Goal: Task Accomplishment & Management: Complete application form

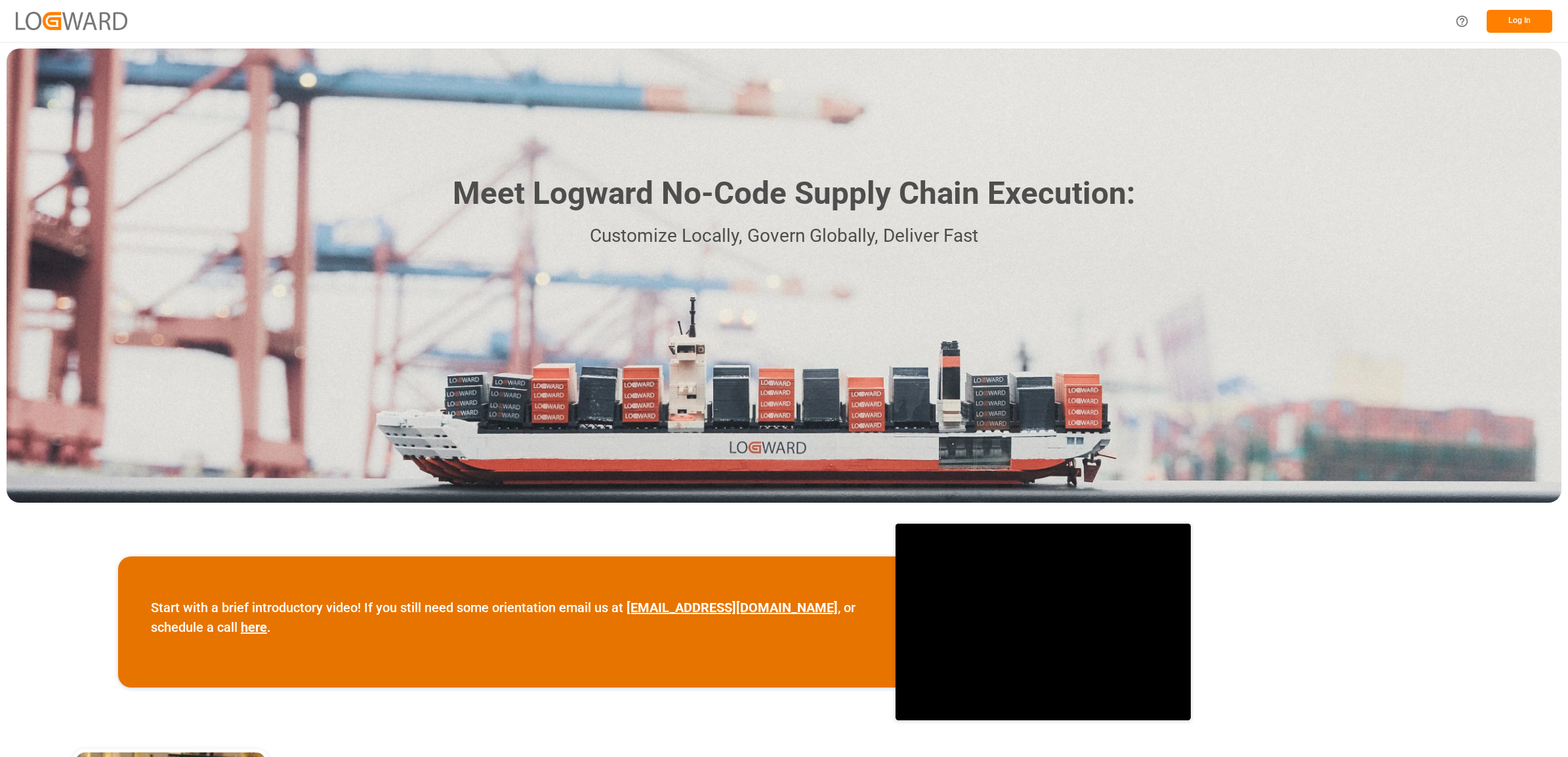
click at [1517, 22] on button "Log In" at bounding box center [1519, 21] width 66 height 23
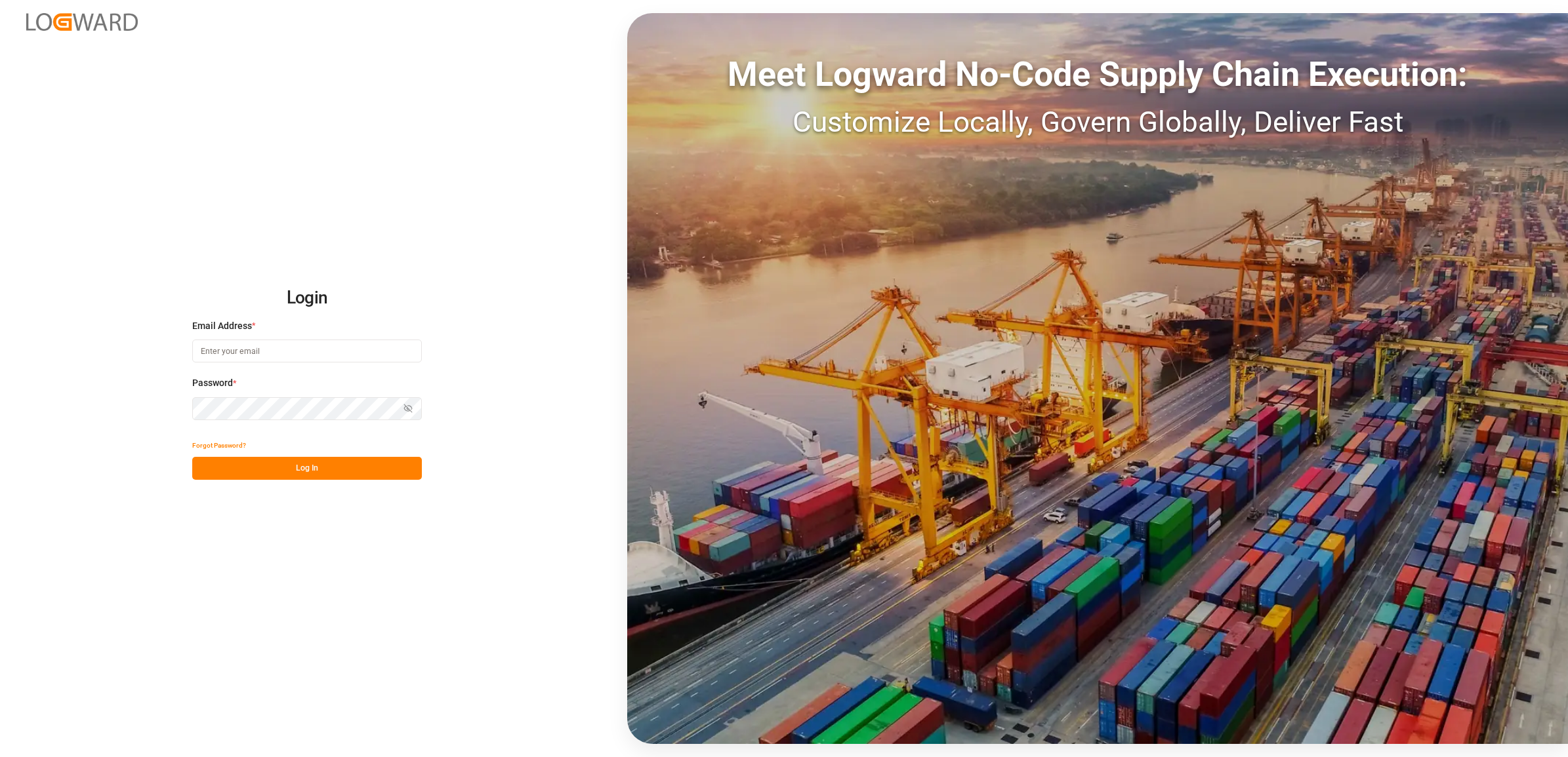
click at [267, 349] on input at bounding box center [307, 351] width 229 height 23
type input "[PERSON_NAME][EMAIL_ADDRESS][DOMAIN_NAME]"
click at [349, 476] on button "Log In" at bounding box center [307, 468] width 229 height 23
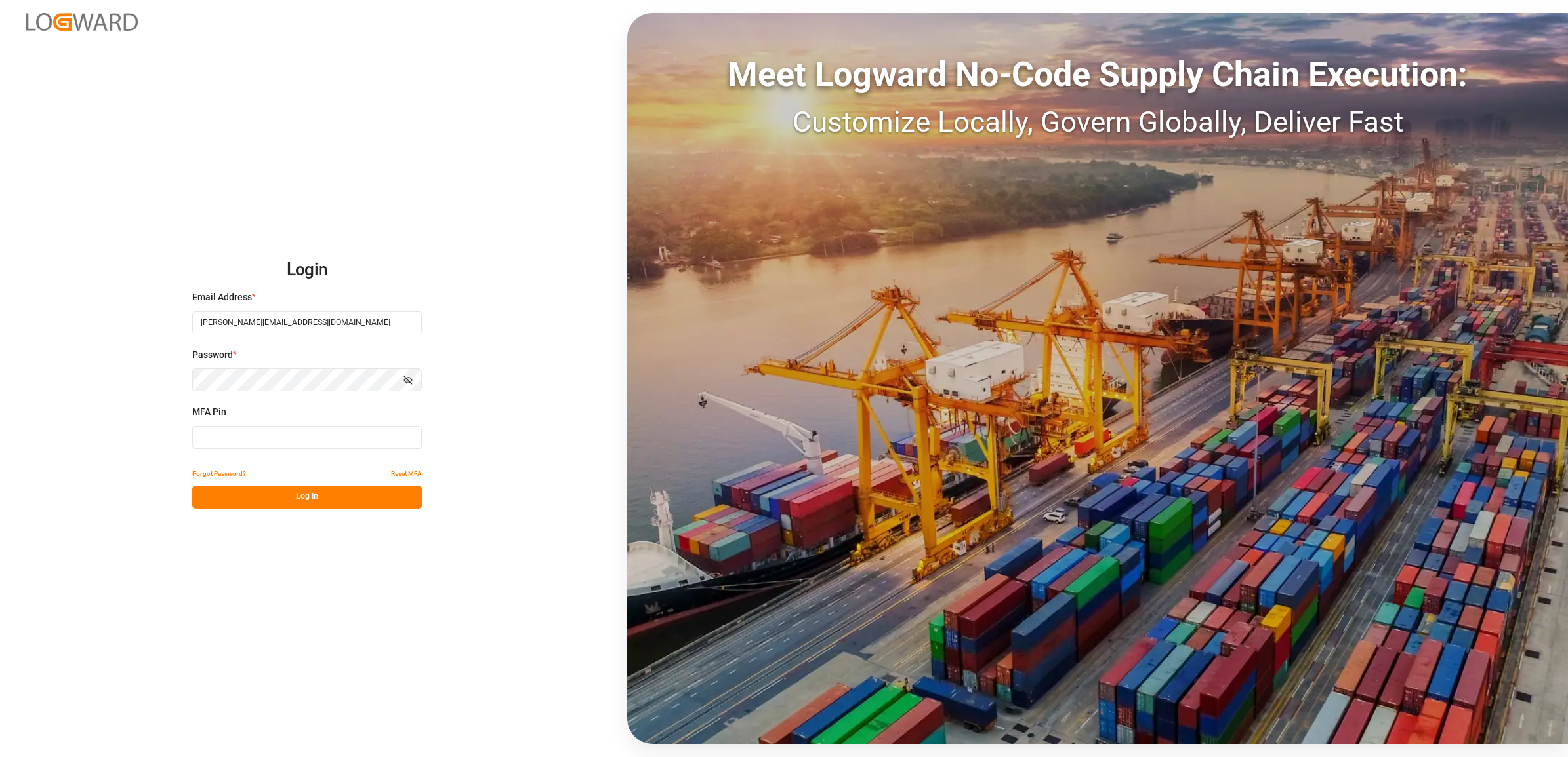
click at [267, 437] on input at bounding box center [307, 437] width 229 height 23
type input "171284"
click at [283, 498] on button "Log In" at bounding box center [307, 497] width 229 height 23
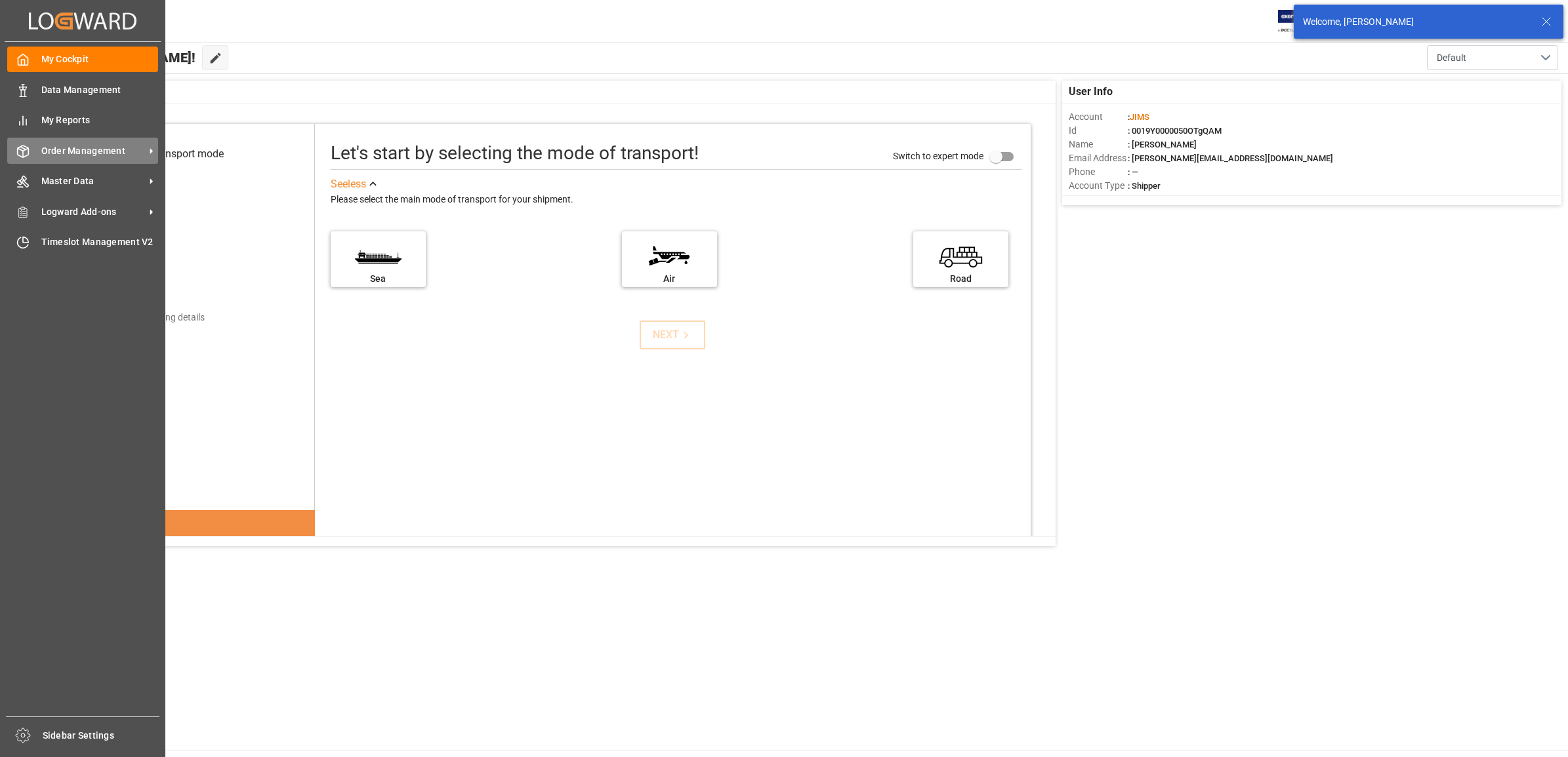
click at [86, 151] on span "Order Management" at bounding box center [93, 151] width 103 height 14
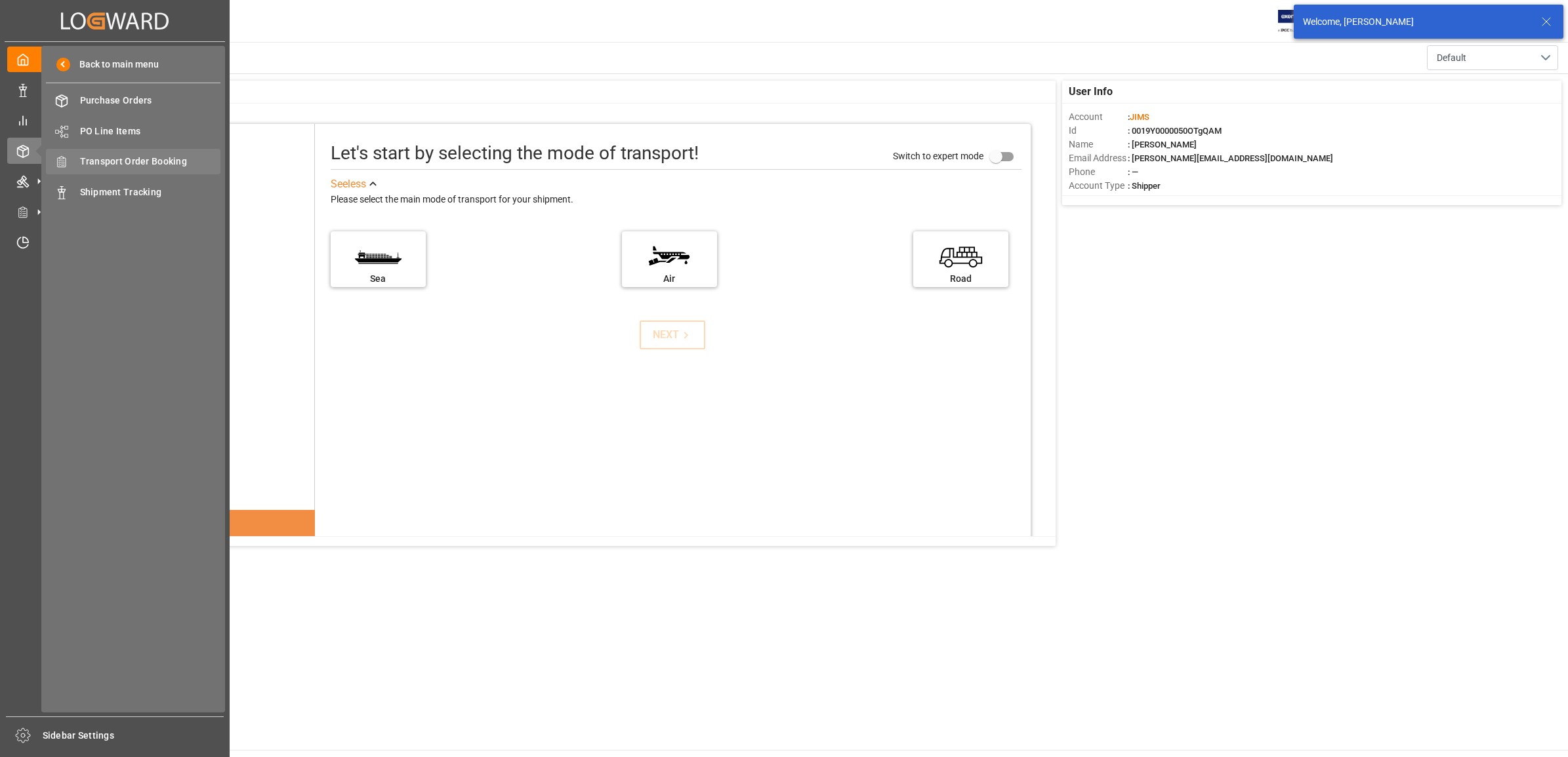
click at [149, 160] on span "Transport Order Booking" at bounding box center [151, 161] width 141 height 14
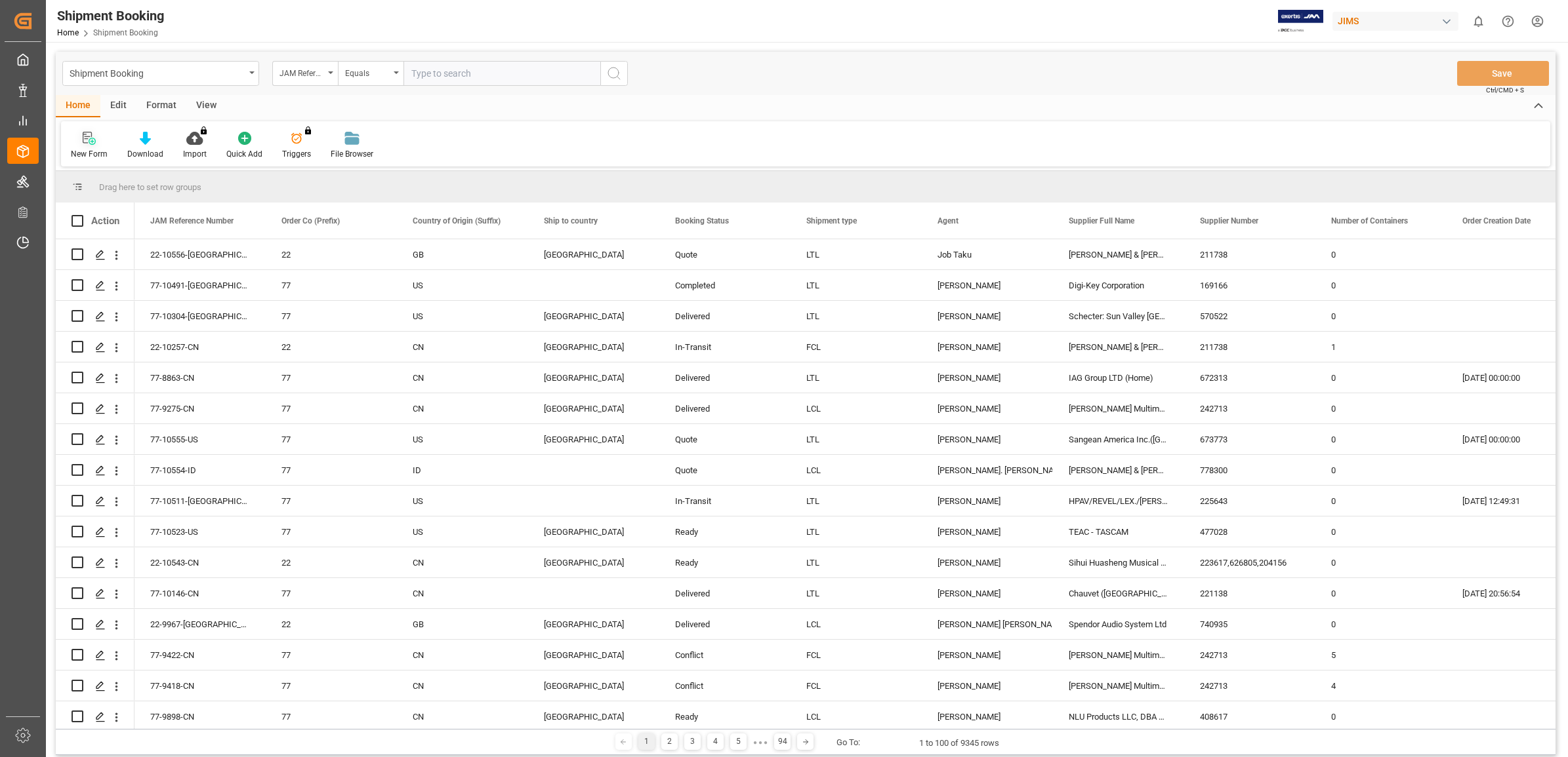
click at [87, 135] on icon at bounding box center [89, 138] width 13 height 13
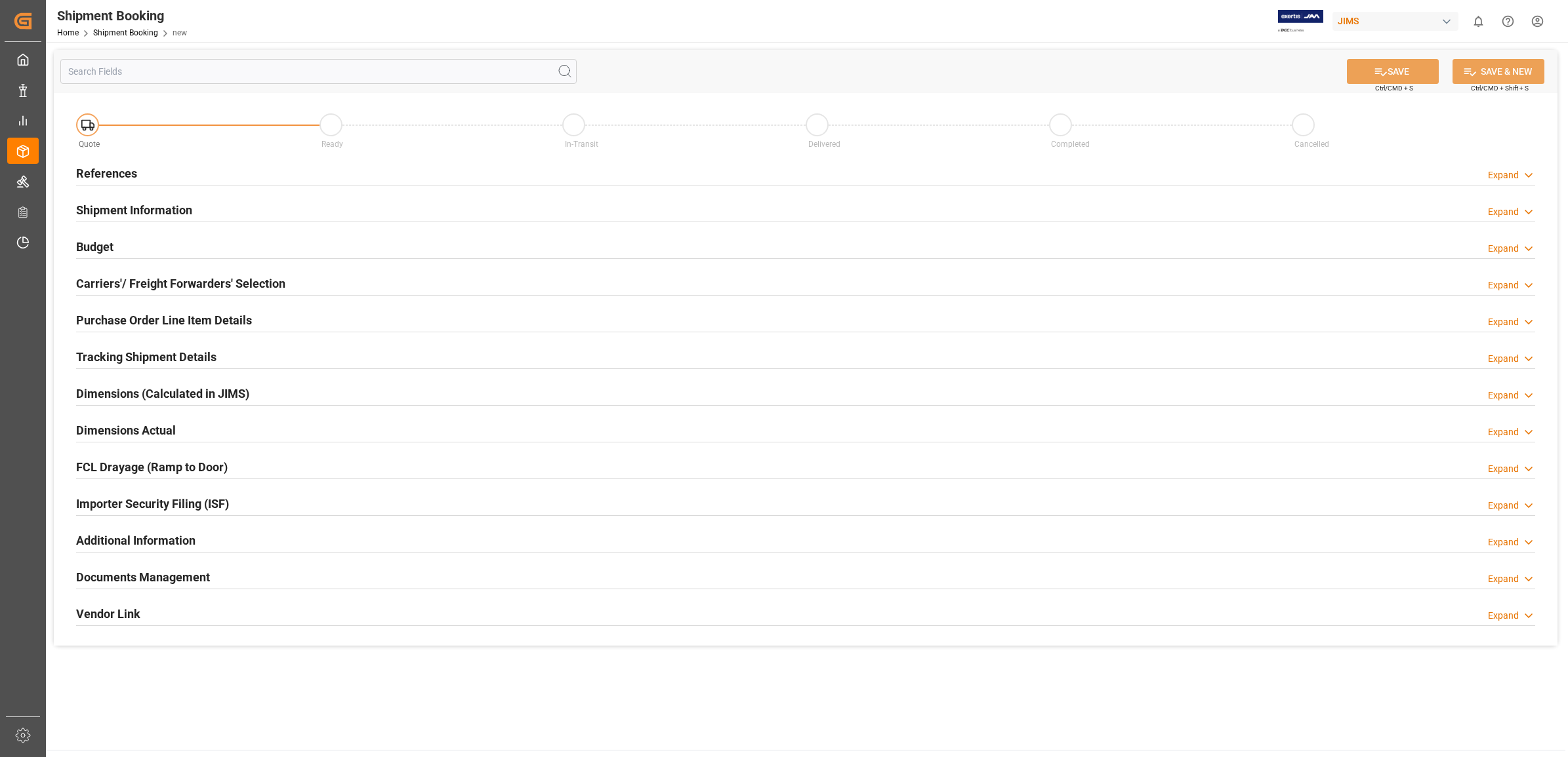
click at [97, 172] on h2 "References" at bounding box center [106, 173] width 61 height 18
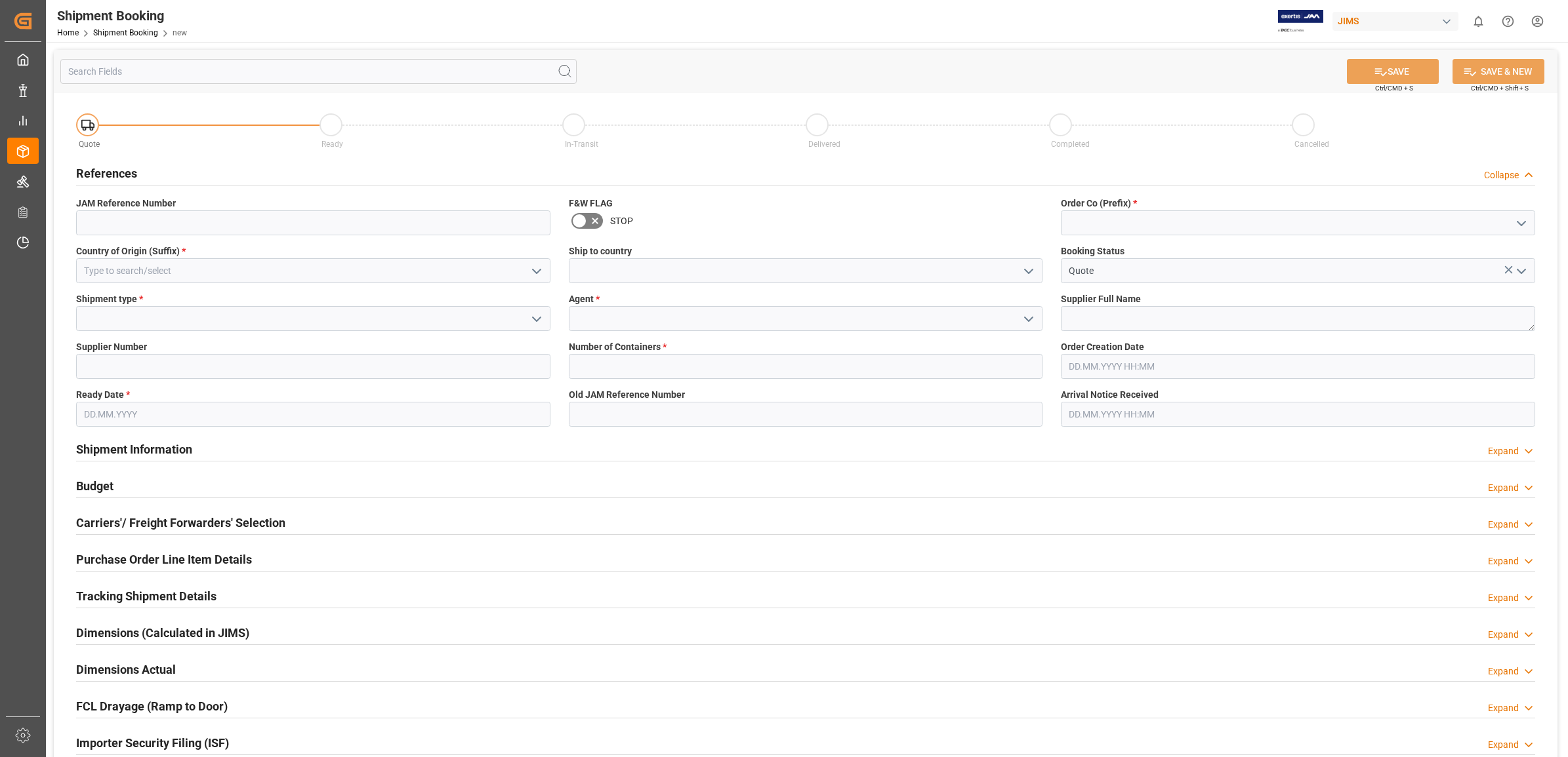
click at [1523, 227] on icon "open menu" at bounding box center [1521, 223] width 16 height 16
click at [1126, 279] on div "77" at bounding box center [1298, 282] width 473 height 29
type input "77"
click at [724, 312] on input at bounding box center [806, 318] width 474 height 25
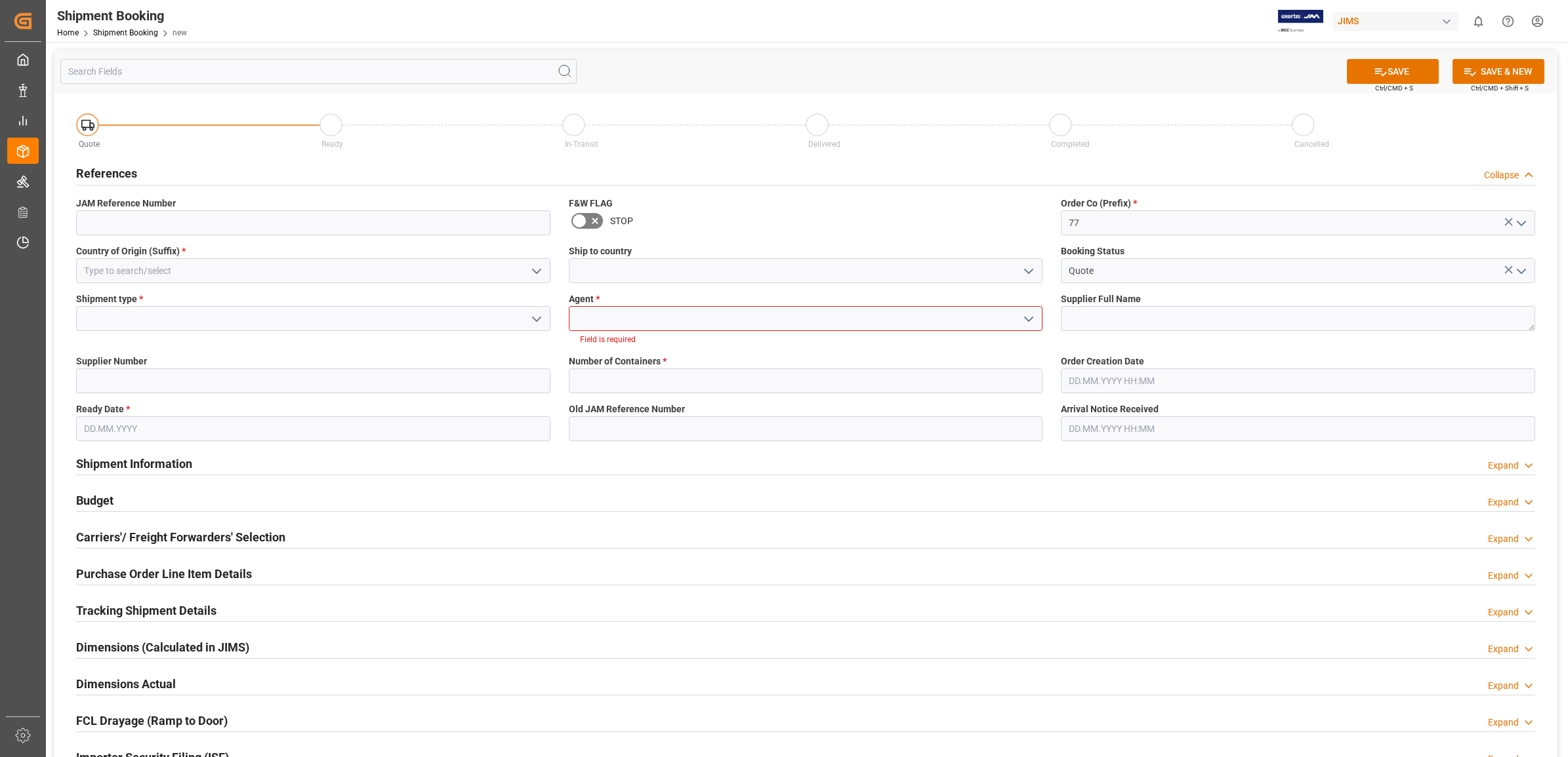
click at [1025, 320] on icon "open menu" at bounding box center [1028, 319] width 16 height 16
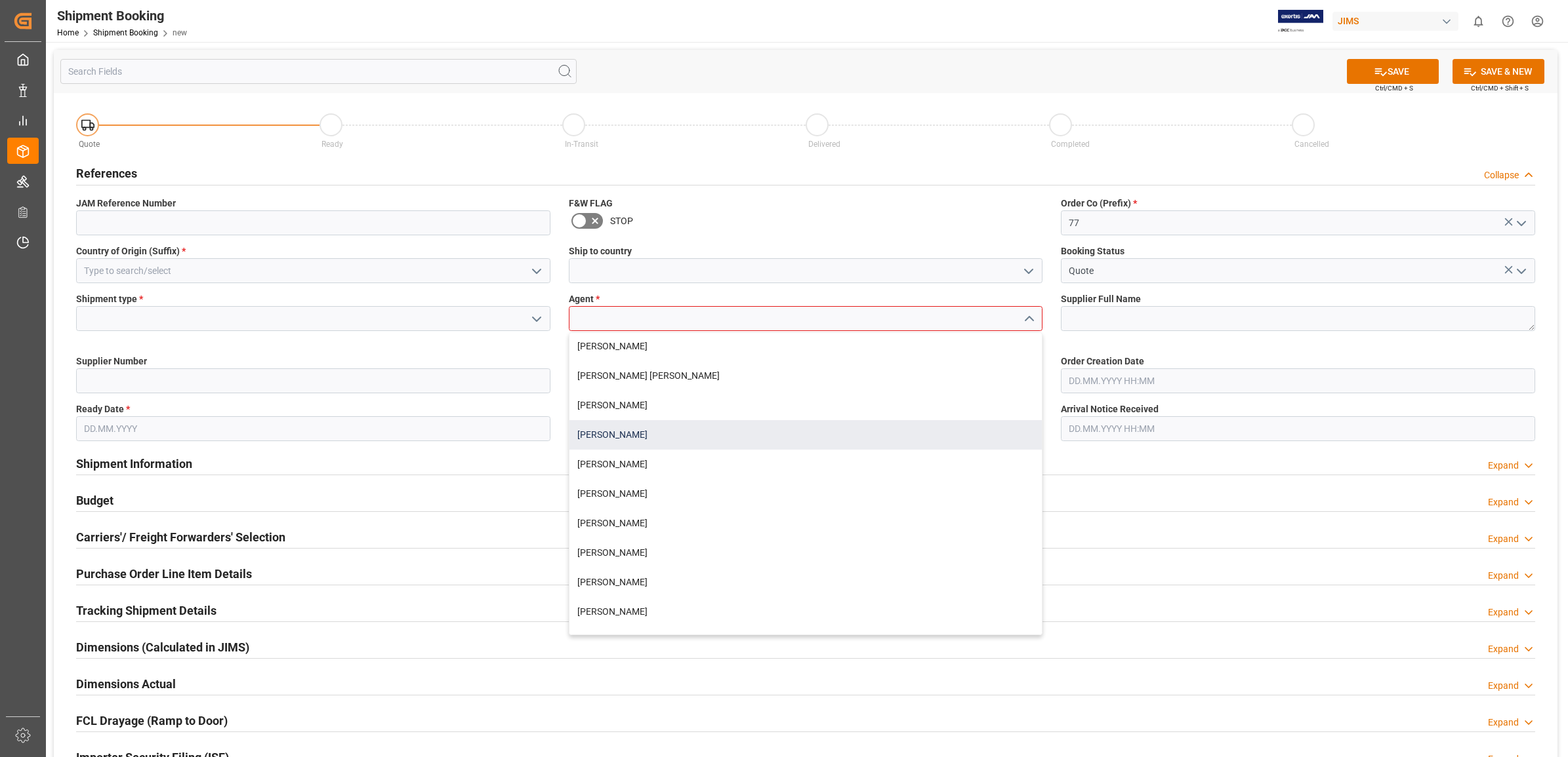
scroll to position [164, 0]
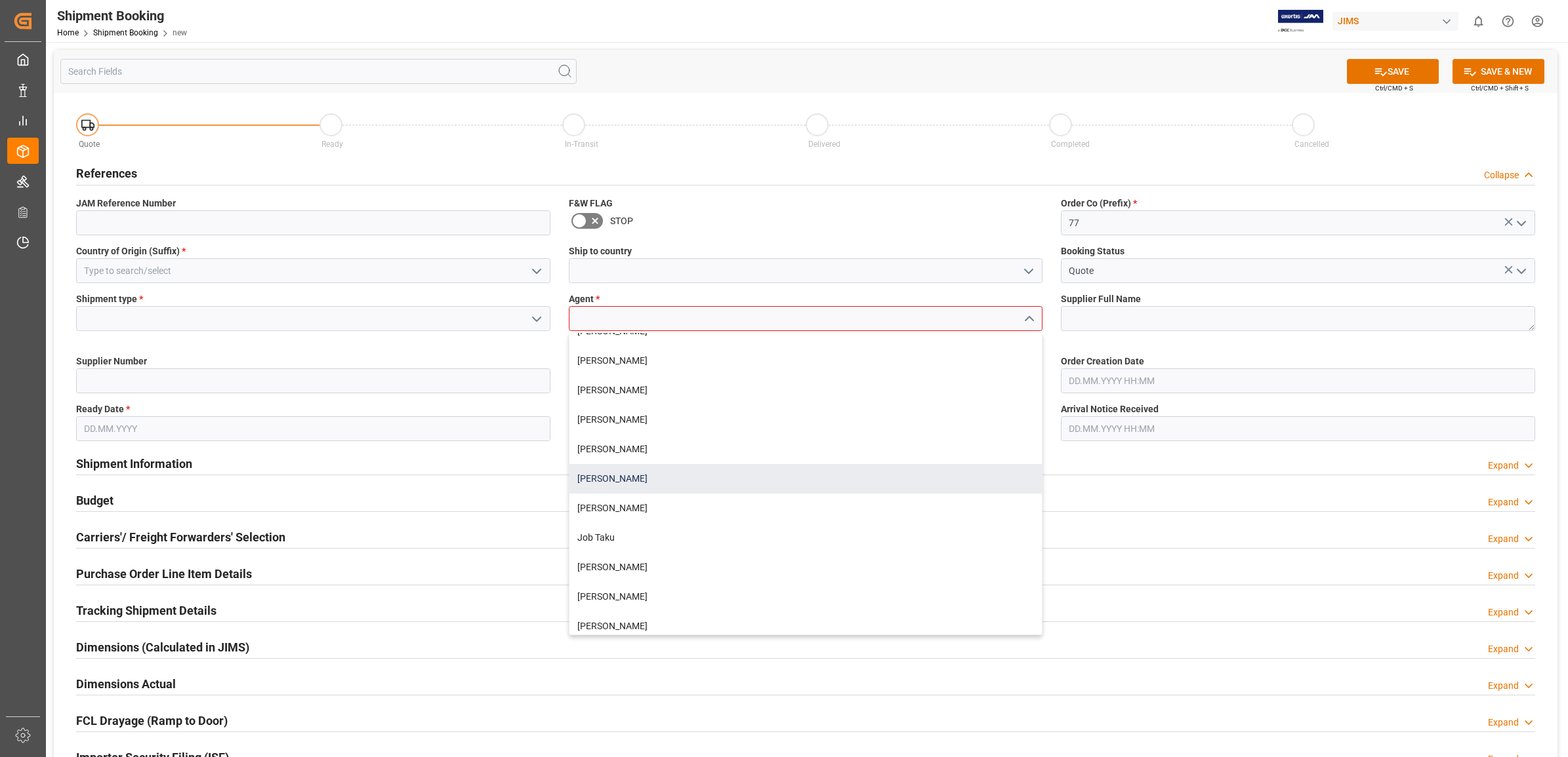
click at [654, 483] on div "[PERSON_NAME]" at bounding box center [806, 479] width 473 height 29
type input "[PERSON_NAME]"
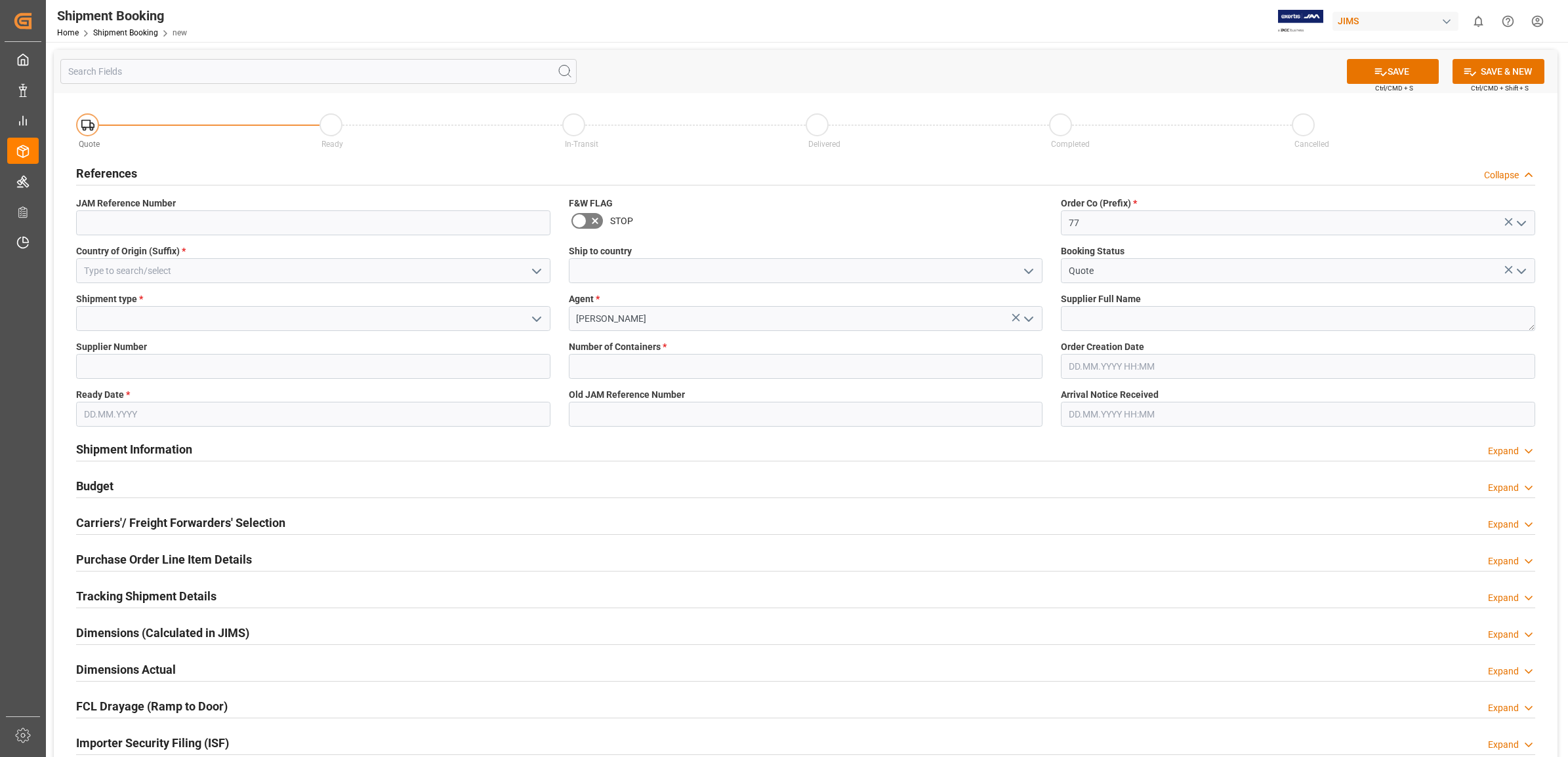
click at [530, 320] on icon "open menu" at bounding box center [536, 319] width 16 height 16
click at [127, 404] on div "LTL" at bounding box center [313, 407] width 473 height 29
type input "LTL"
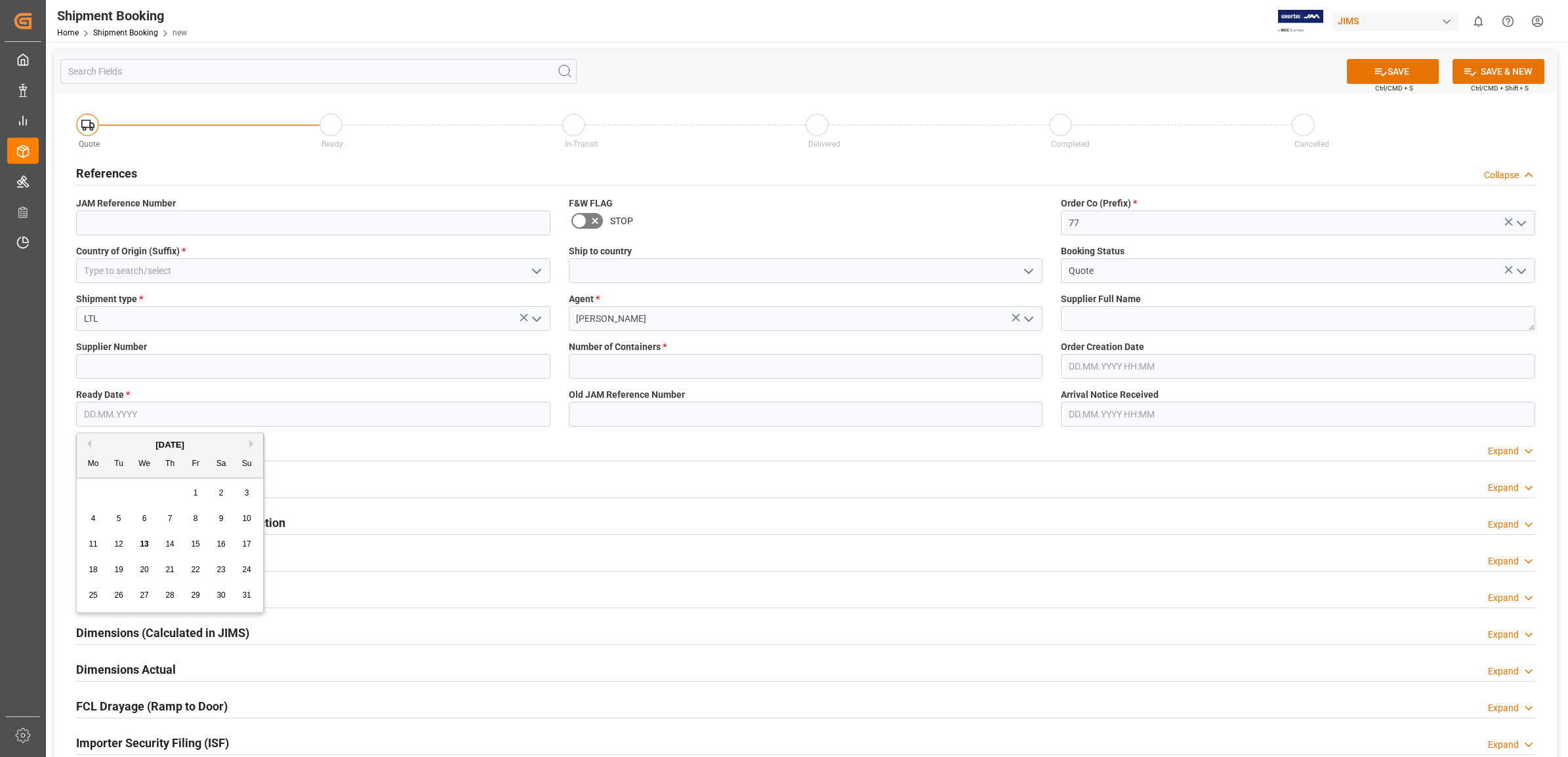
drag, startPoint x: 160, startPoint y: 410, endPoint x: 174, endPoint y: 418, distance: 16.1
click at [160, 410] on input "text" at bounding box center [313, 414] width 474 height 25
type input "[DATE]"
type input "GB"
type input "1285"
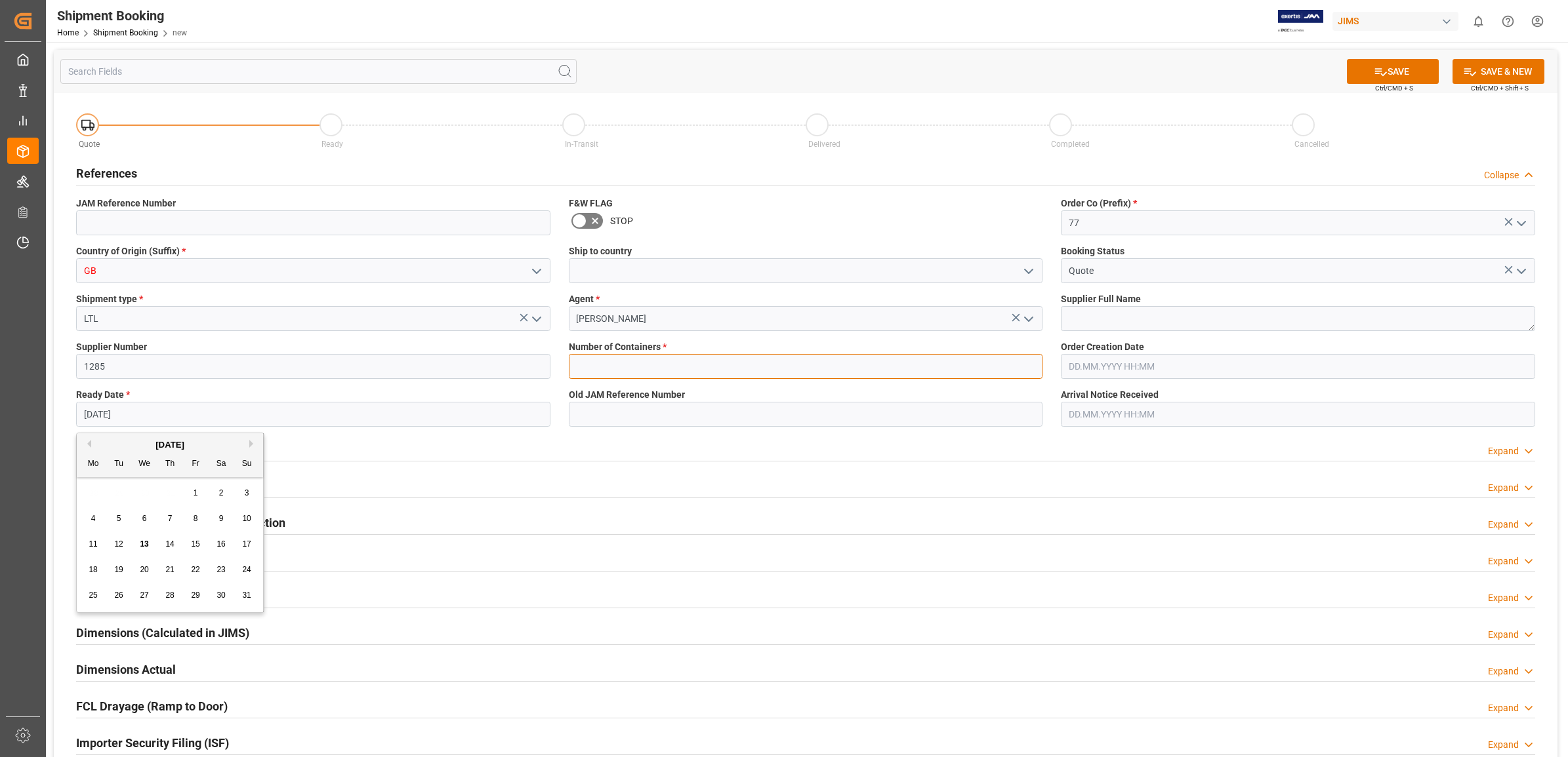
type input "0"
click at [143, 543] on span "13" at bounding box center [144, 544] width 9 height 9
type input "[DATE]"
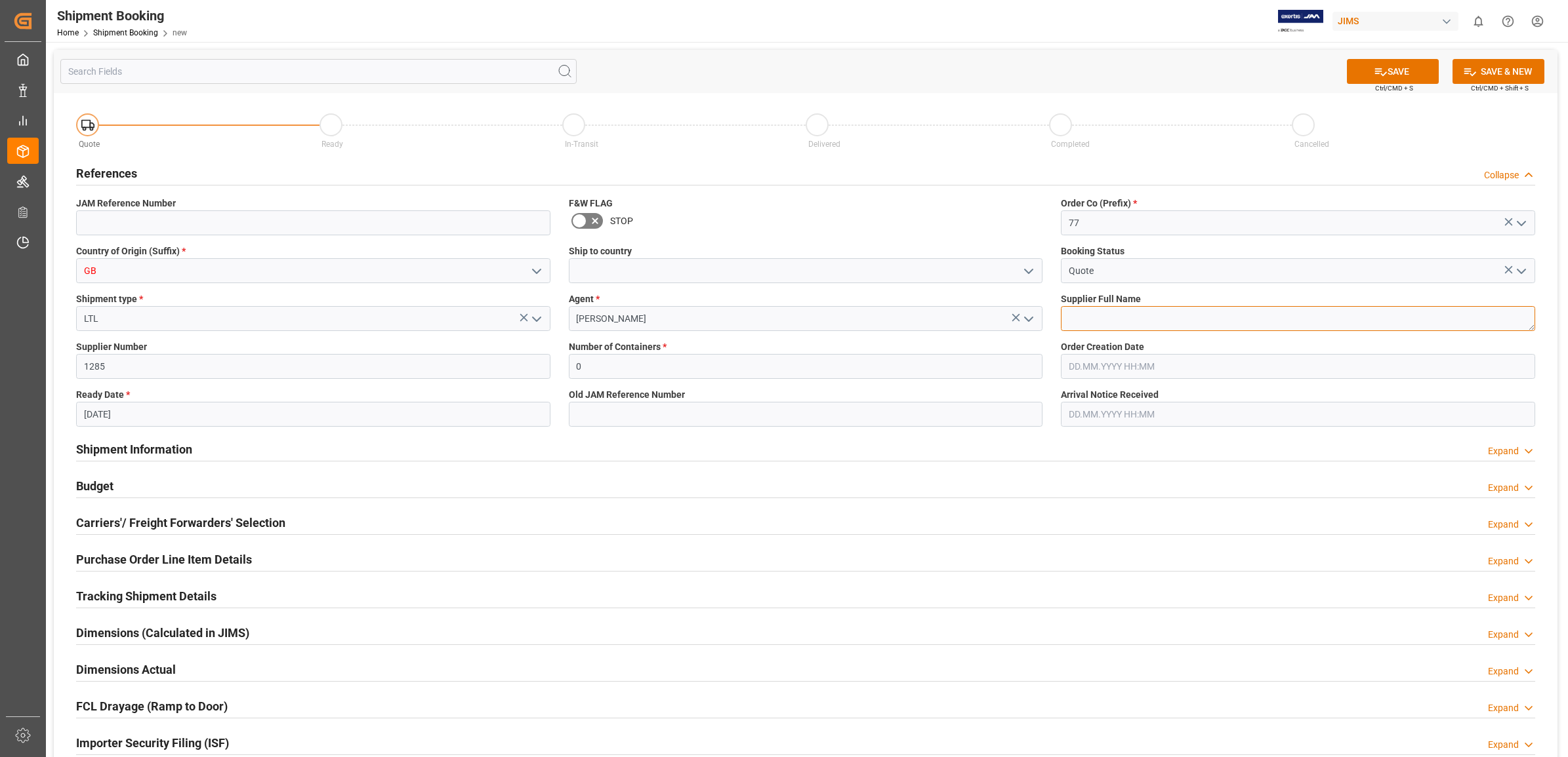
click at [1124, 319] on textarea at bounding box center [1298, 318] width 474 height 25
type textarea "Audient UK"
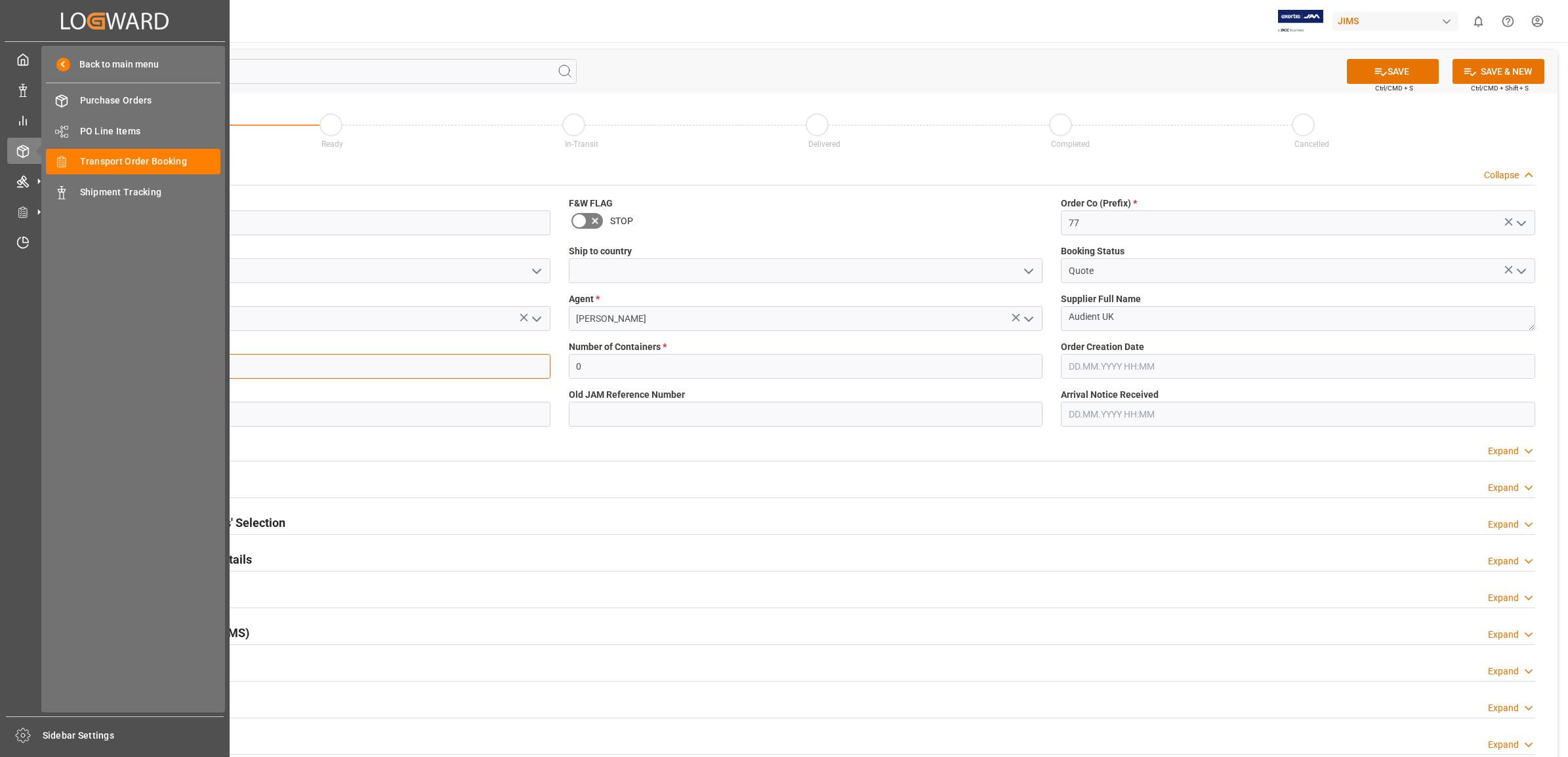
drag, startPoint x: 66, startPoint y: 367, endPoint x: 1, endPoint y: 367, distance: 65.0
click at [1, 367] on div "Created by potrace 1.15, written by [PERSON_NAME] [DATE]-[DATE] Created by potr…" at bounding box center [784, 378] width 1568 height 757
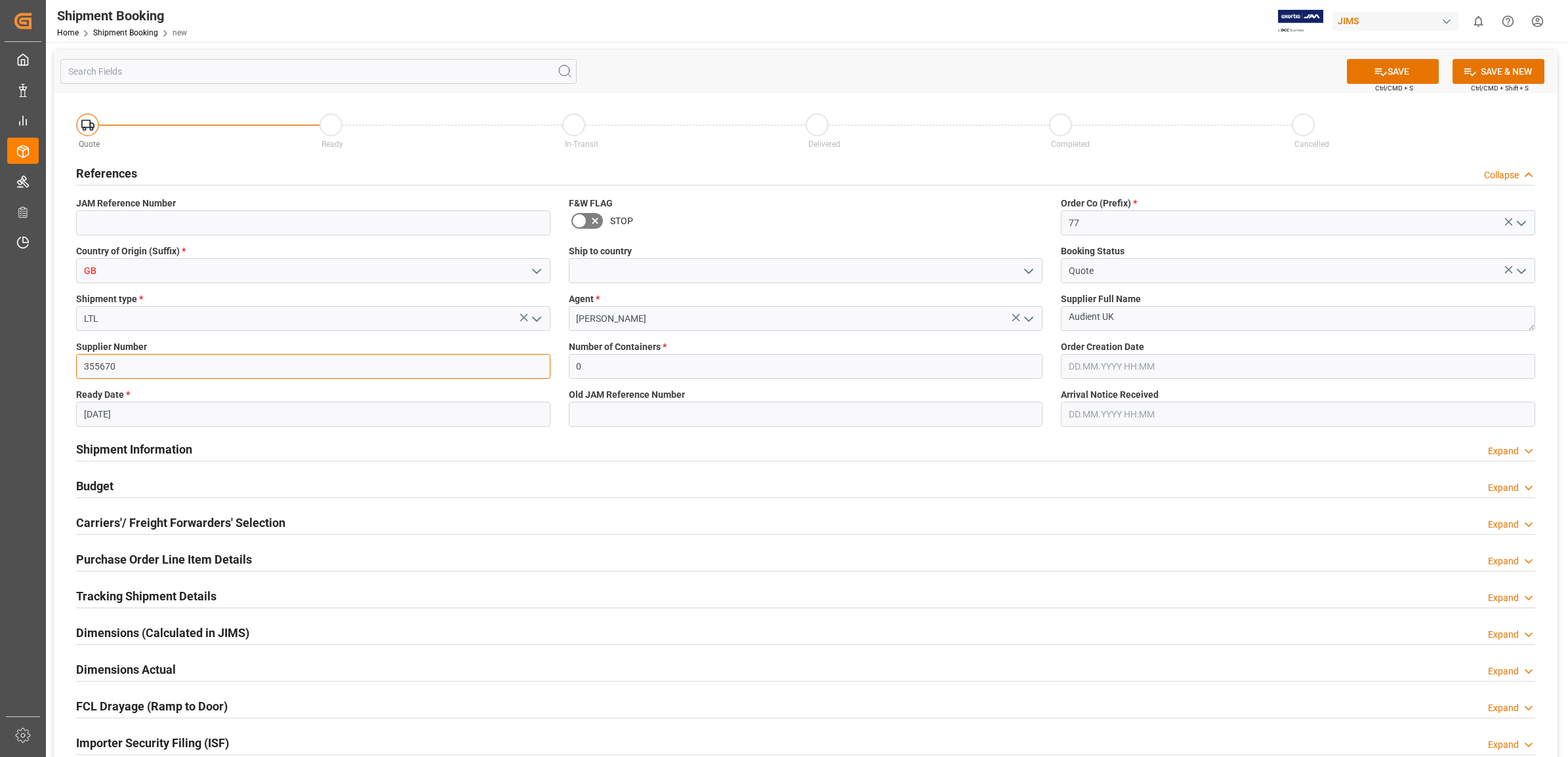
type input "355670"
click at [482, 474] on div "Budget Expand" at bounding box center [805, 485] width 1458 height 25
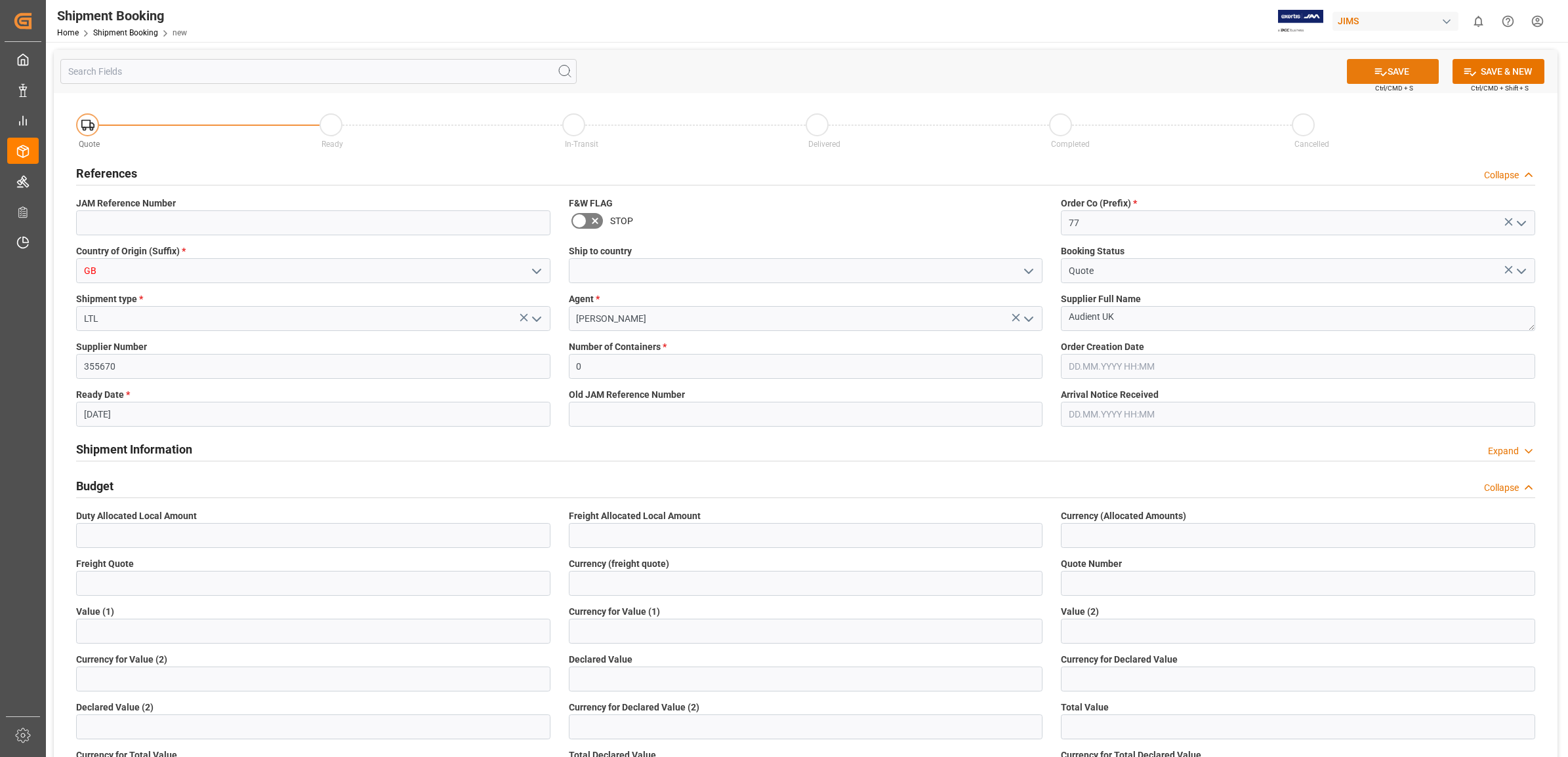
click at [1379, 71] on icon at bounding box center [1381, 72] width 14 height 14
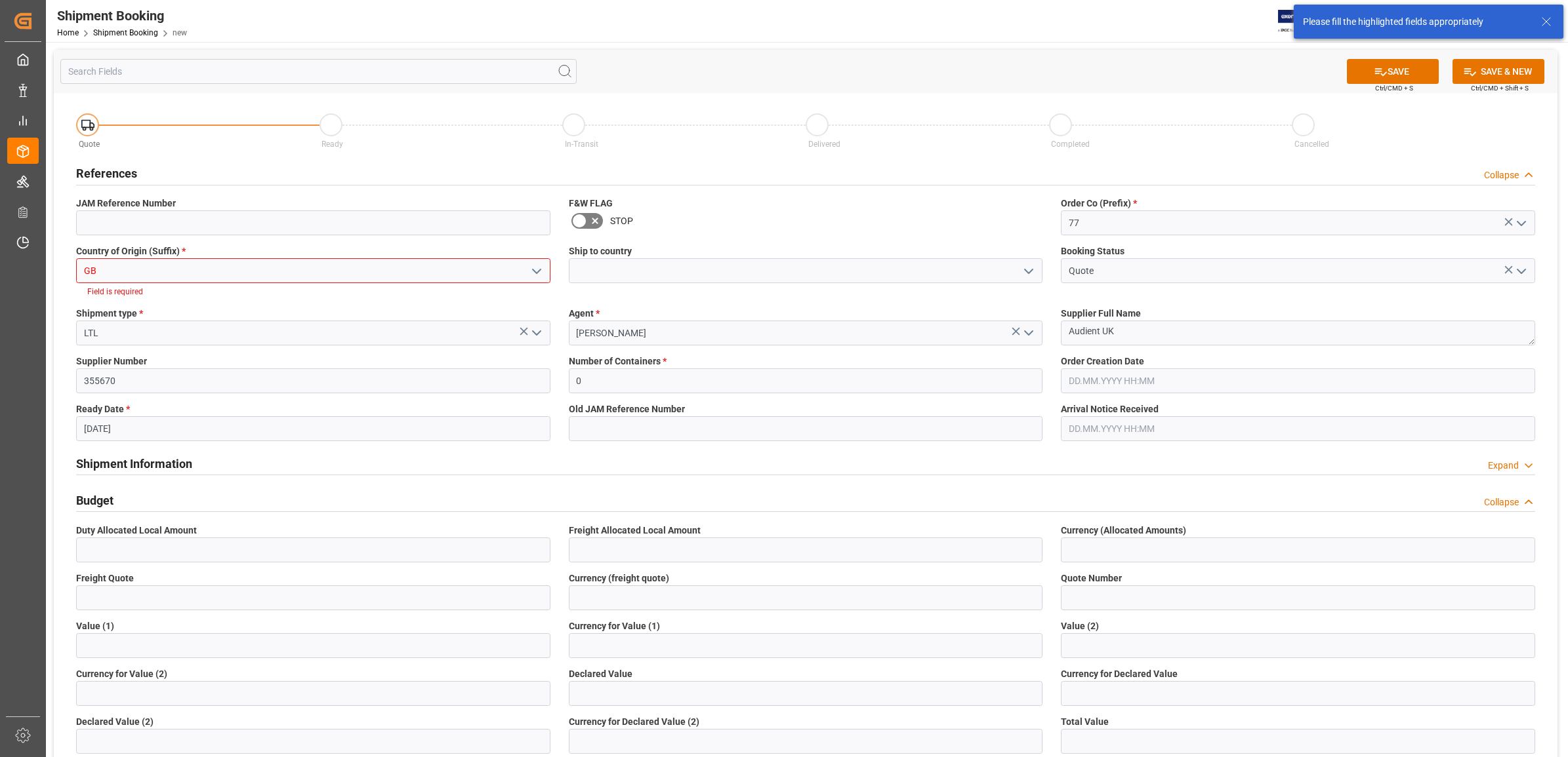
click at [531, 270] on icon "open menu" at bounding box center [536, 272] width 16 height 16
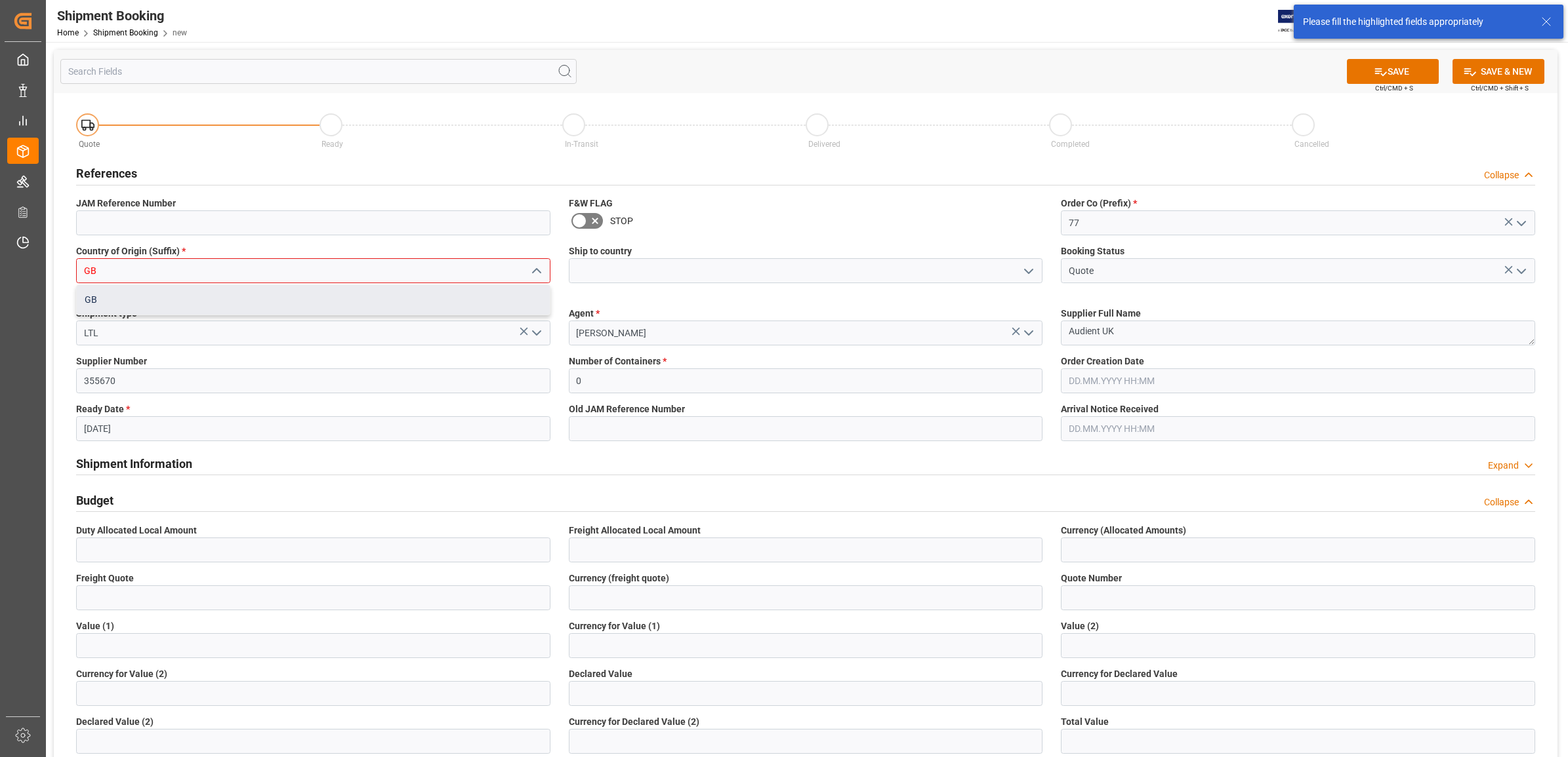
drag, startPoint x: 208, startPoint y: 292, endPoint x: 223, endPoint y: 293, distance: 15.0
click at [208, 293] on div "GB" at bounding box center [313, 300] width 473 height 29
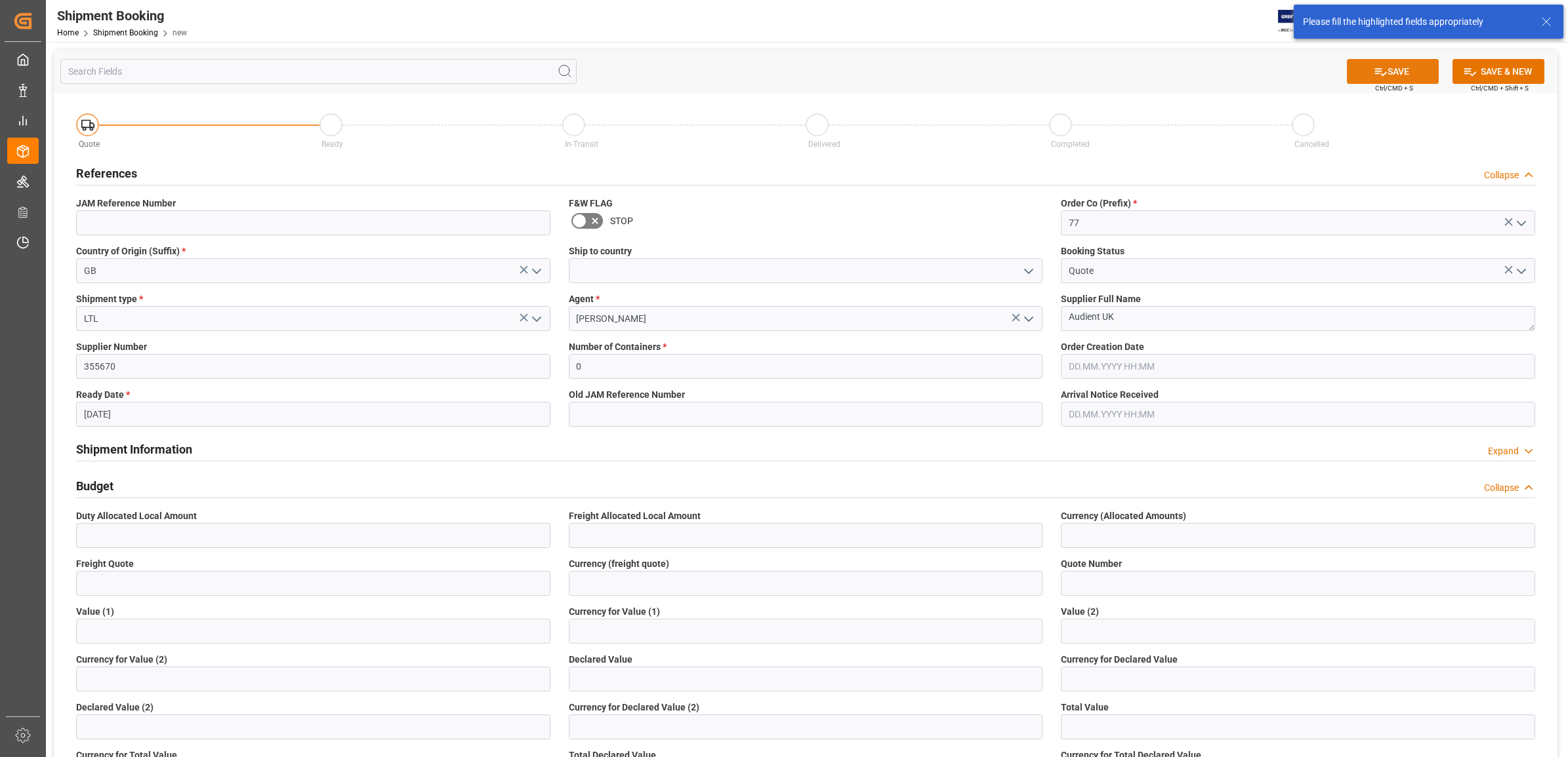
click at [1401, 76] on button "SAVE" at bounding box center [1392, 71] width 91 height 25
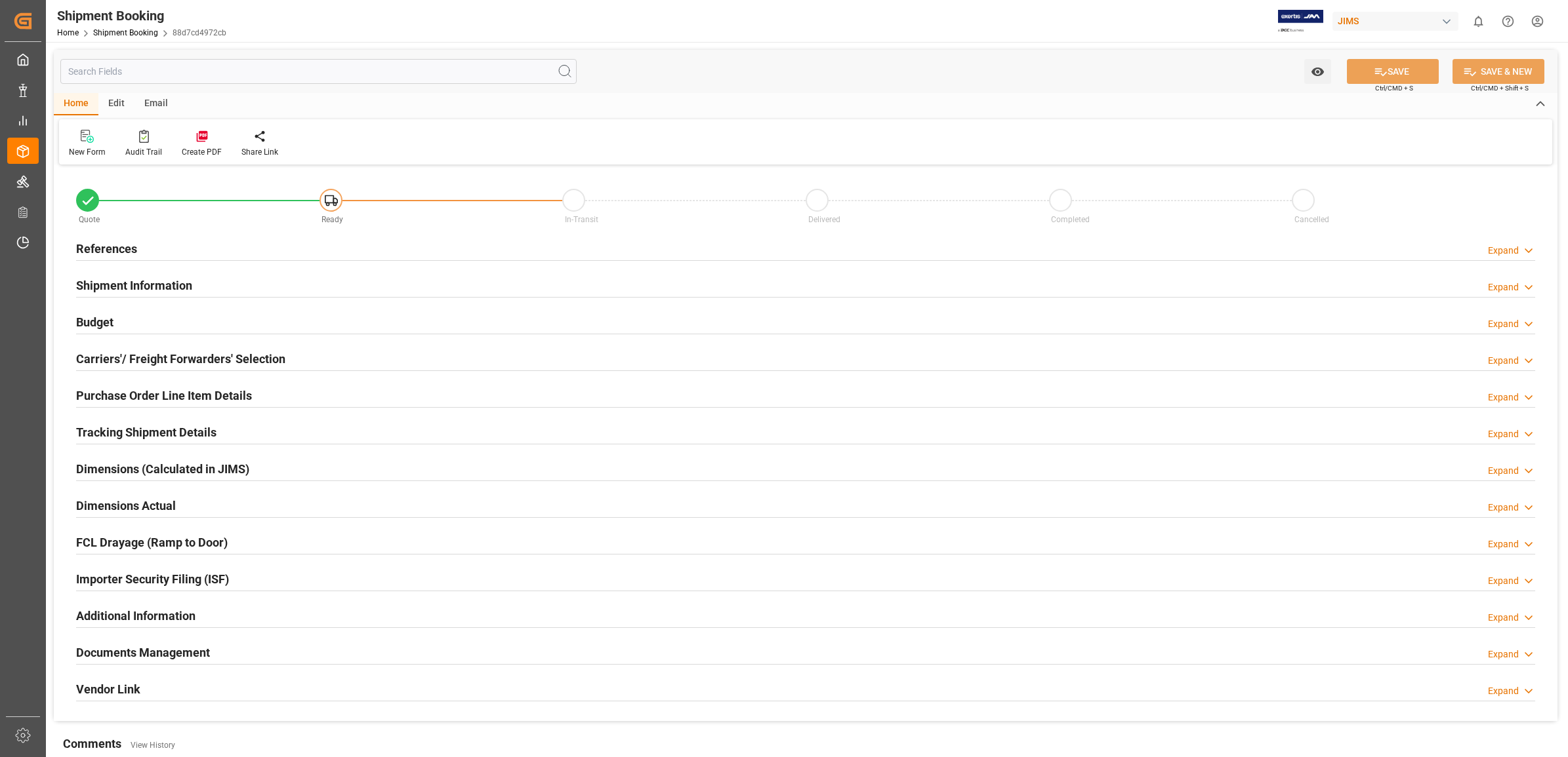
type input "0"
type input "[DATE]"
click at [98, 244] on h2 "References" at bounding box center [106, 248] width 61 height 18
